Goal: Check status: Check status

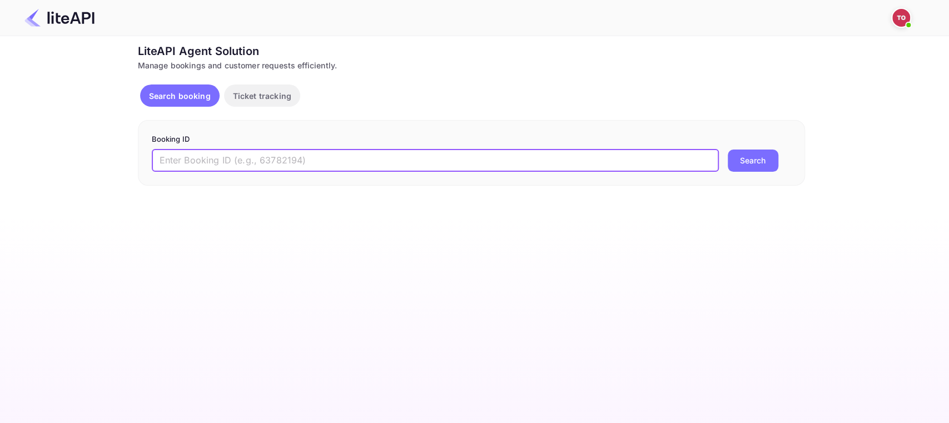
type input "6988766"
click at [759, 162] on button "Search" at bounding box center [753, 161] width 51 height 22
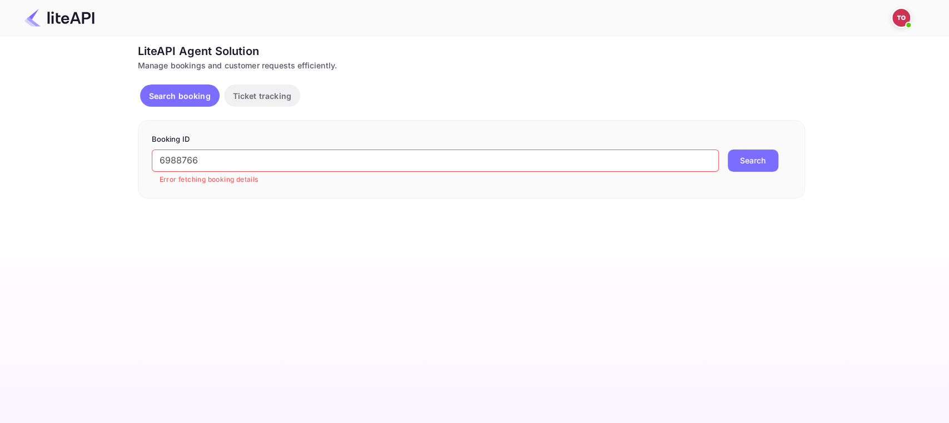
click at [237, 135] on p "Booking ID" at bounding box center [471, 139] width 639 height 11
click at [244, 156] on input "6988766" at bounding box center [435, 161] width 567 height 22
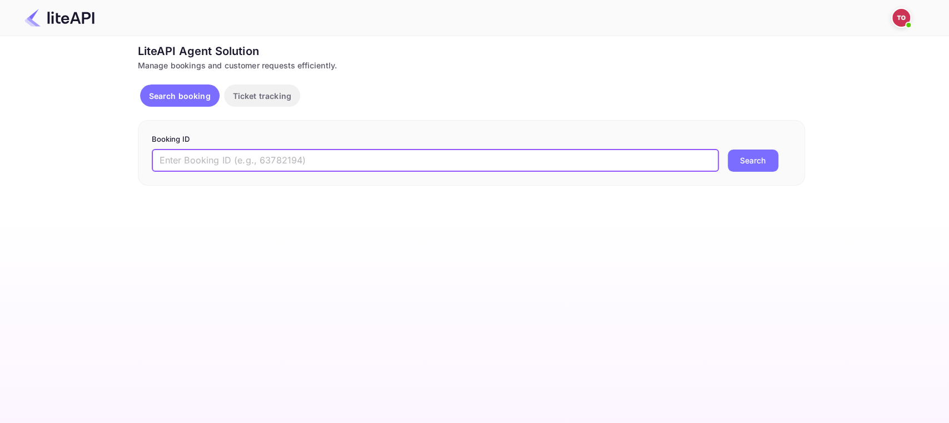
click at [901, 14] on img at bounding box center [901, 18] width 18 height 18
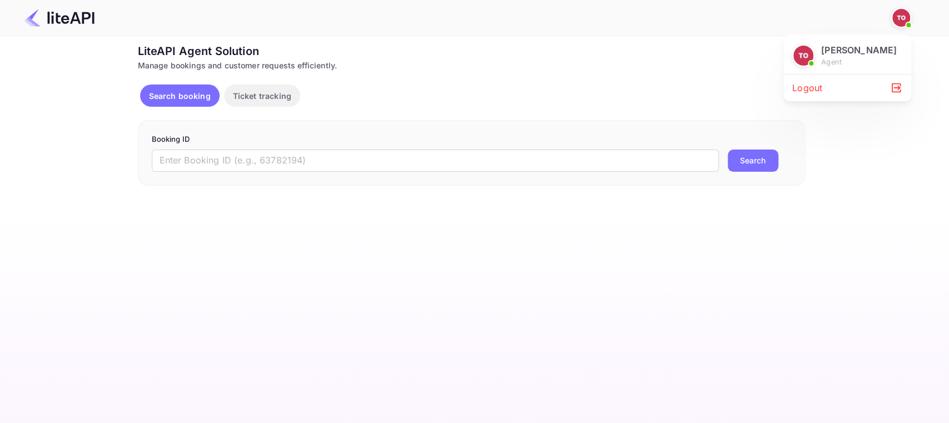
click at [901, 14] on div at bounding box center [474, 211] width 949 height 423
click at [394, 151] on input "text" at bounding box center [435, 161] width 567 height 22
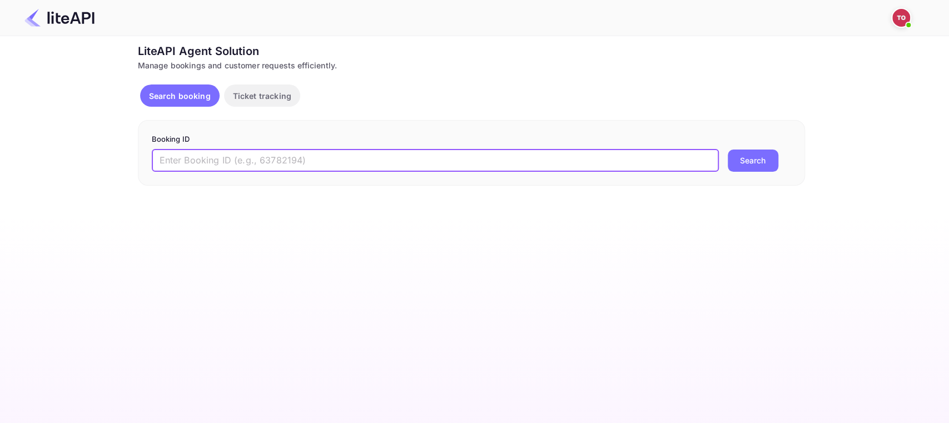
paste input "3654802"
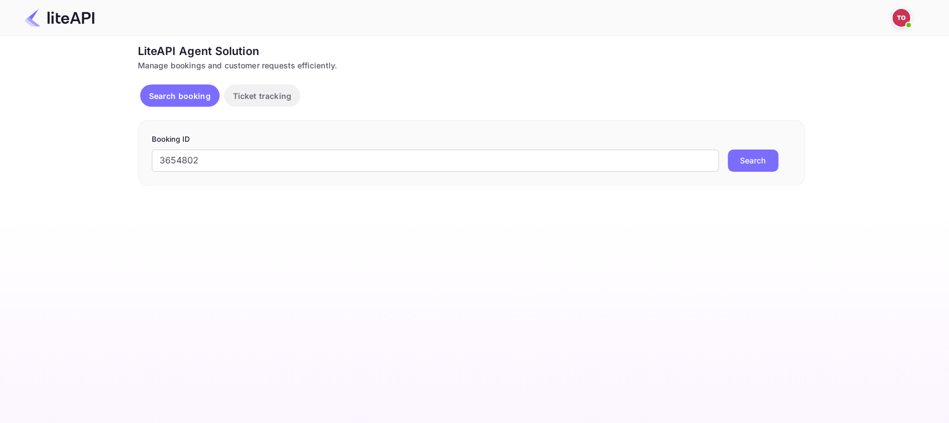
drag, startPoint x: 759, startPoint y: 162, endPoint x: 498, endPoint y: 102, distance: 267.7
click at [759, 162] on button "Search" at bounding box center [753, 161] width 51 height 22
click at [331, 163] on input "3654802" at bounding box center [435, 161] width 567 height 22
click at [236, 145] on form "Booking ID 3654802 ​ Error fetching booking details Search" at bounding box center [471, 159] width 639 height 51
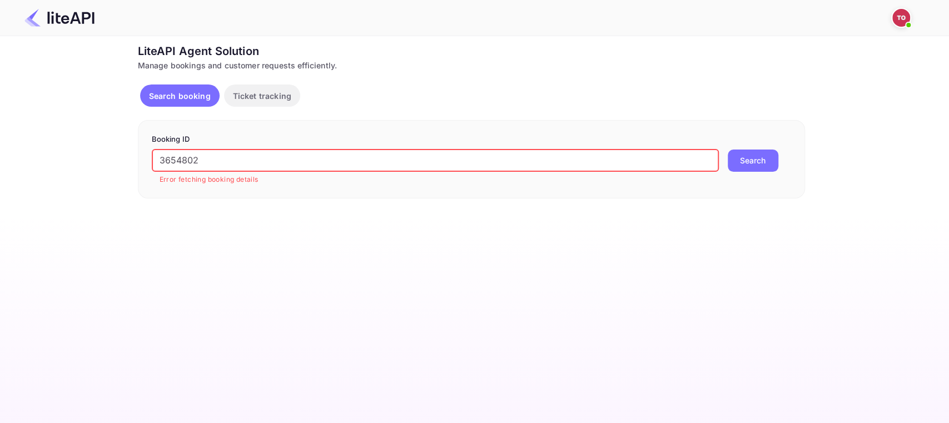
click at [233, 158] on input "3654802" at bounding box center [435, 161] width 567 height 22
paste input "6IMsXjhbe"
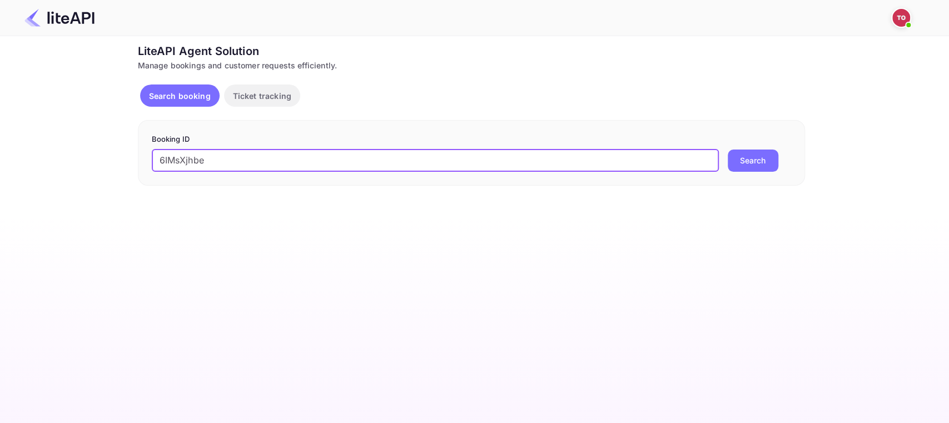
type input "6IMsXjhbe"
click at [732, 159] on button "Search" at bounding box center [753, 161] width 51 height 22
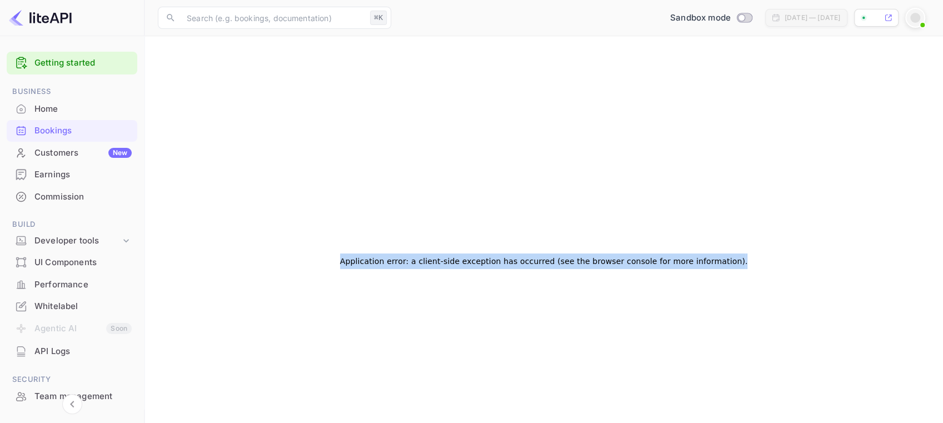
drag, startPoint x: 352, startPoint y: 261, endPoint x: 704, endPoint y: 276, distance: 352.2
click at [704, 276] on div "Application error: a client-side exception has occurred (see the browser consol…" at bounding box center [544, 260] width 772 height 423
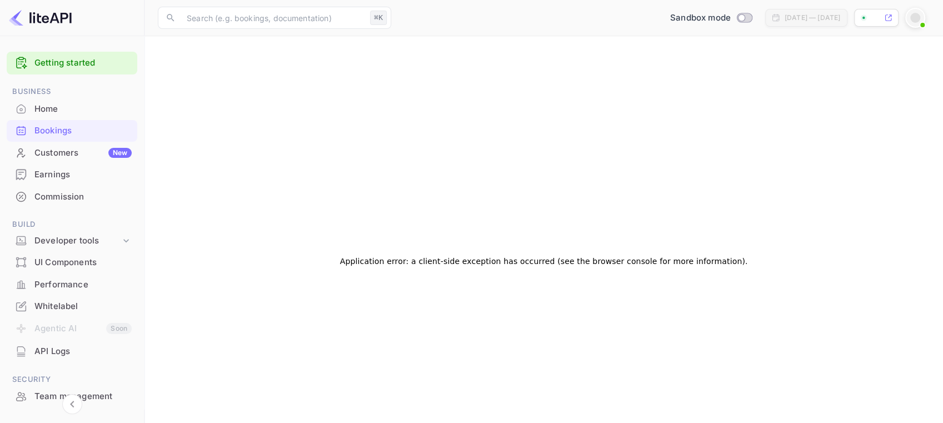
click at [923, 12] on div at bounding box center [916, 18] width 20 height 20
drag, startPoint x: 843, startPoint y: 107, endPoint x: 837, endPoint y: 108, distance: 6.3
click at [843, 107] on div "Logout" at bounding box center [862, 105] width 128 height 27
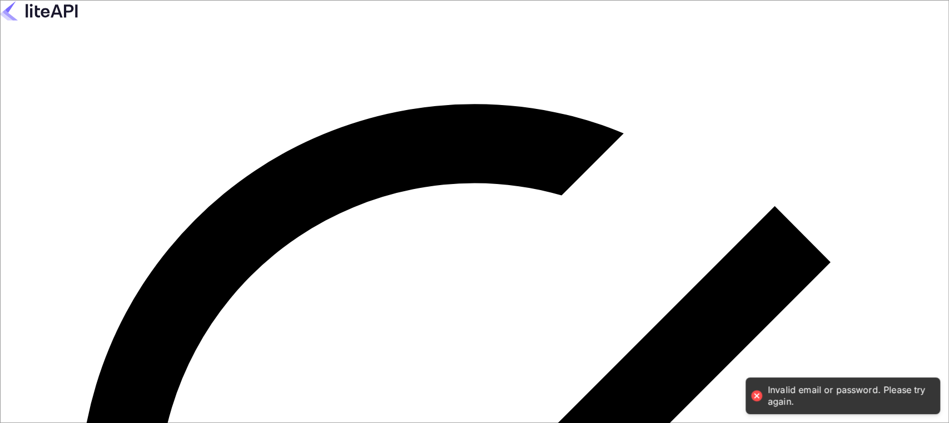
type input "[EMAIL_ADDRESS][DOMAIN_NAME]"
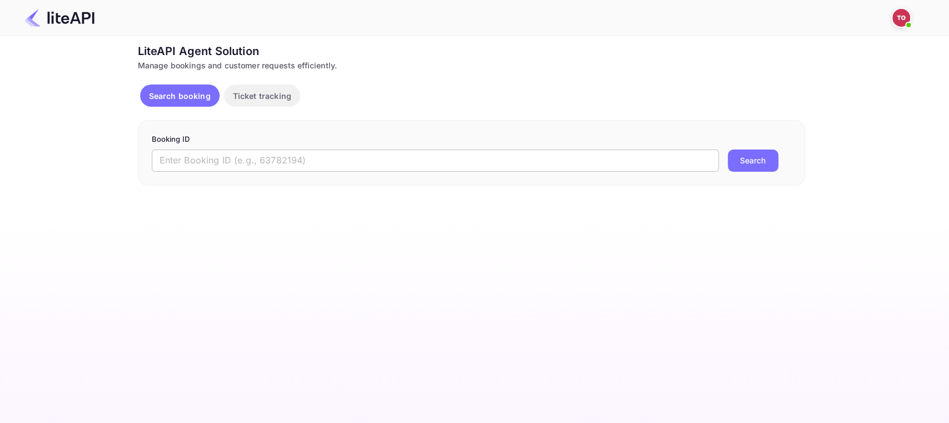
drag, startPoint x: 331, startPoint y: 172, endPoint x: 318, endPoint y: 158, distance: 19.3
click at [331, 172] on div "Booking ID ​ Search" at bounding box center [471, 153] width 667 height 66
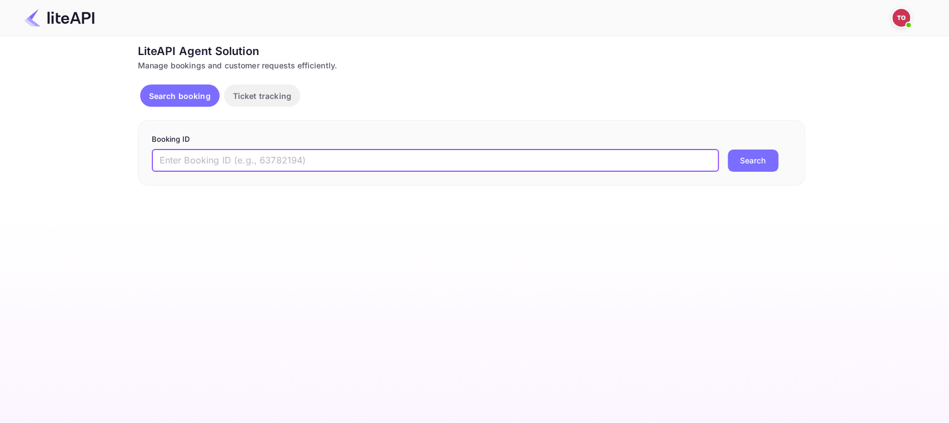
click at [317, 158] on input "text" at bounding box center [435, 161] width 567 height 22
paste input "6IMsXjhbe"
drag, startPoint x: 715, startPoint y: 162, endPoint x: 740, endPoint y: 158, distance: 24.9
click at [716, 162] on input "6IMsXjhbe" at bounding box center [435, 161] width 567 height 22
type input "6IMsXjhbe"
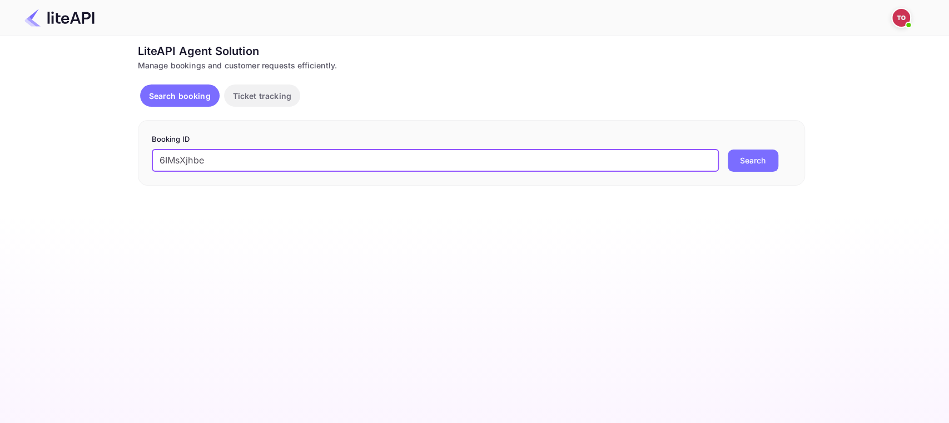
click at [740, 158] on button "Search" at bounding box center [753, 161] width 51 height 22
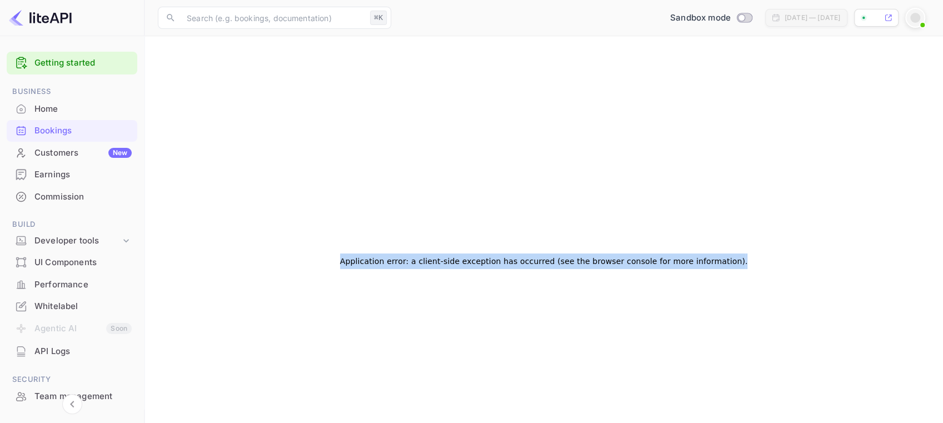
drag, startPoint x: 352, startPoint y: 260, endPoint x: 726, endPoint y: 268, distance: 374.2
click at [726, 268] on div "Application error: a client-side exception has occurred (see the browser consol…" at bounding box center [544, 260] width 772 height 423
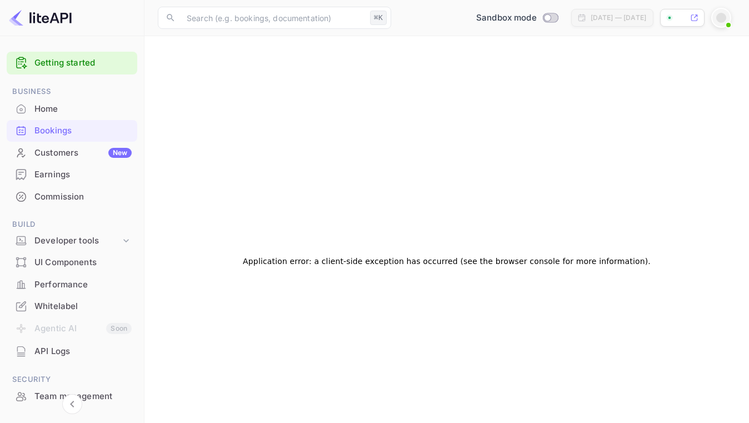
click at [721, 17] on div at bounding box center [722, 18] width 10 height 10
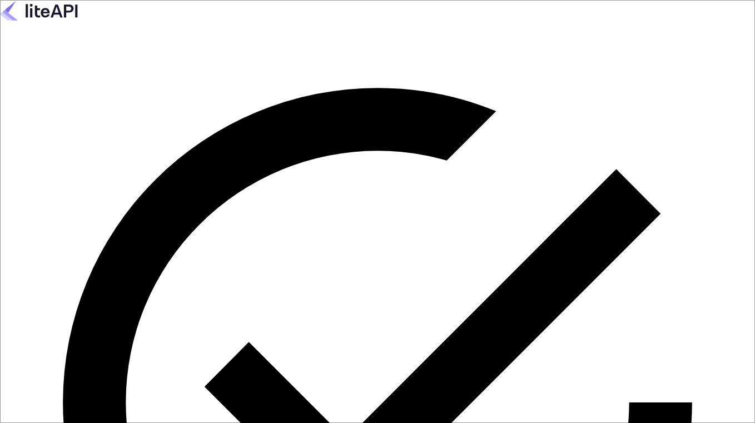
type input "[EMAIL_ADDRESS][DOMAIN_NAME]"
